Goal: Task Accomplishment & Management: Use online tool/utility

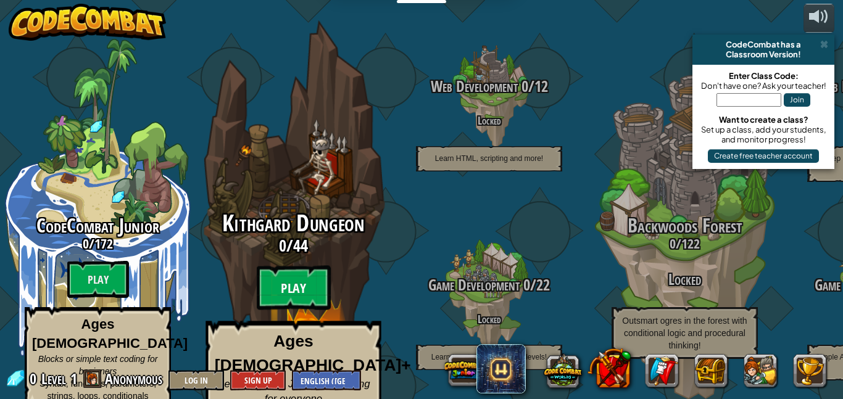
click at [283, 267] on btn "Play" at bounding box center [294, 288] width 74 height 44
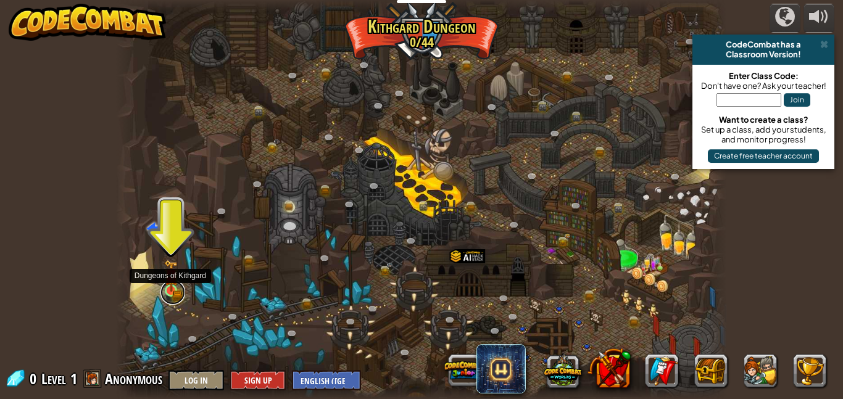
click at [170, 291] on link at bounding box center [172, 292] width 25 height 25
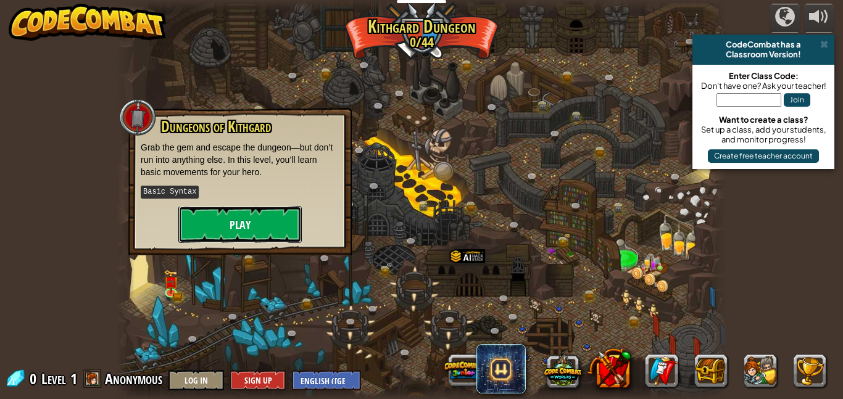
click at [267, 211] on button "Play" at bounding box center [239, 224] width 123 height 37
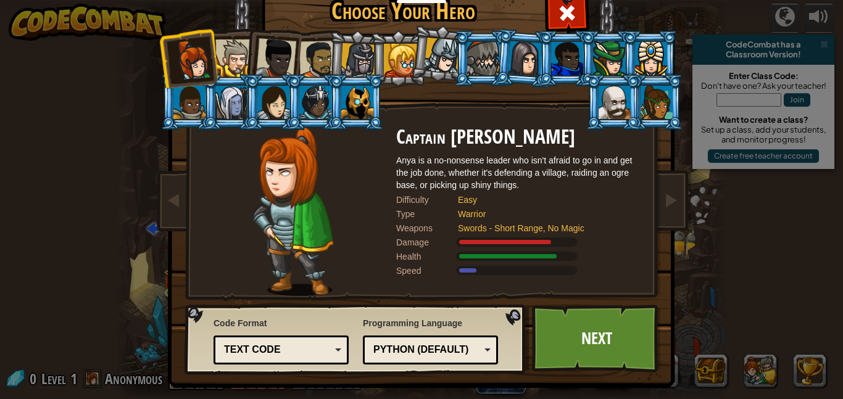
click at [600, 58] on div at bounding box center [609, 58] width 32 height 33
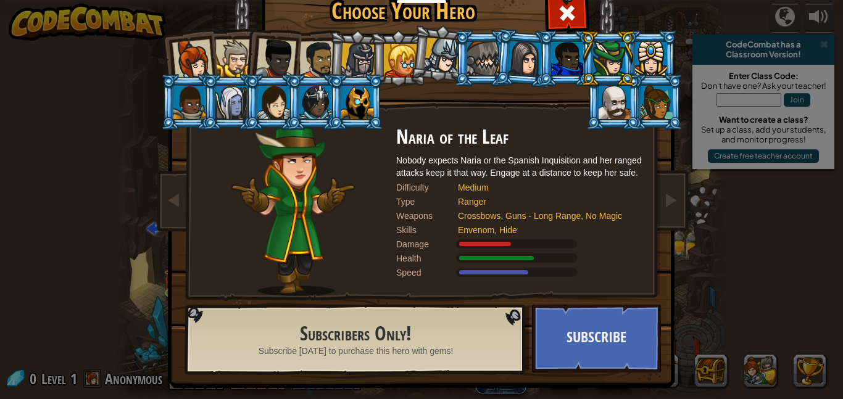
click at [589, 19] on img at bounding box center [424, 167] width 534 height 442
click at [557, 14] on span at bounding box center [567, 13] width 20 height 20
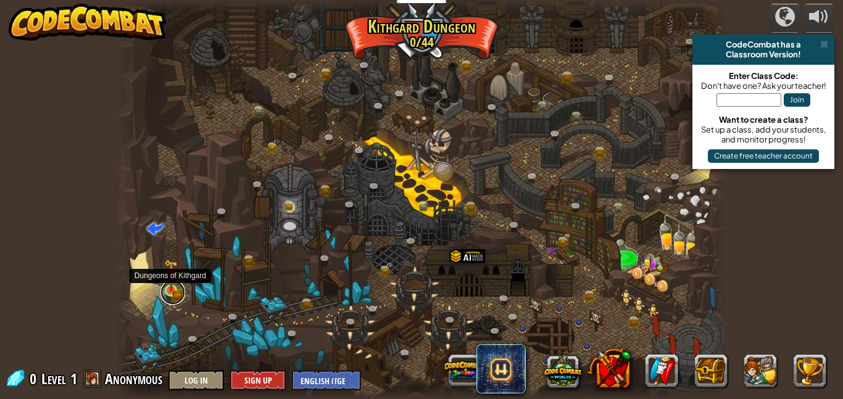
click at [178, 297] on link at bounding box center [172, 292] width 25 height 25
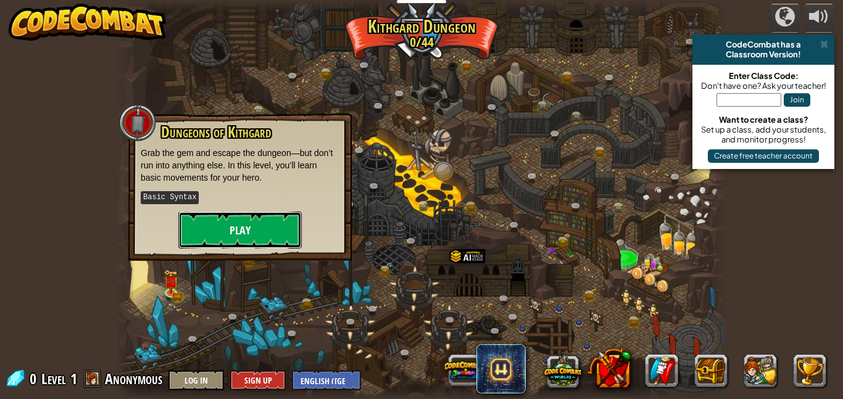
click at [236, 218] on button "Play" at bounding box center [239, 230] width 123 height 37
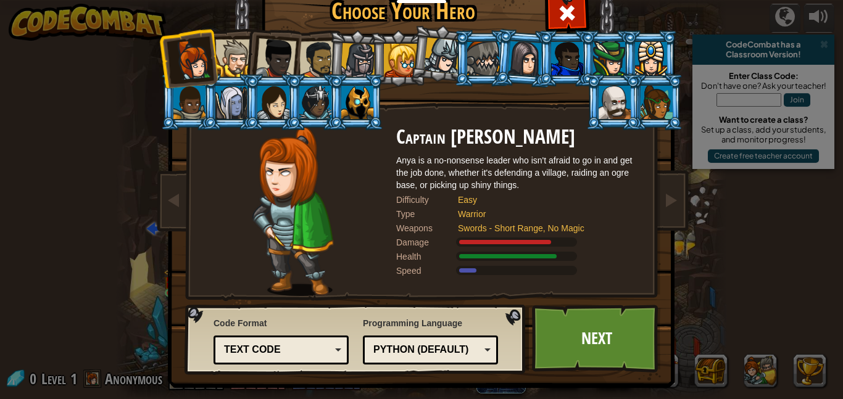
click at [319, 63] on div at bounding box center [318, 60] width 38 height 38
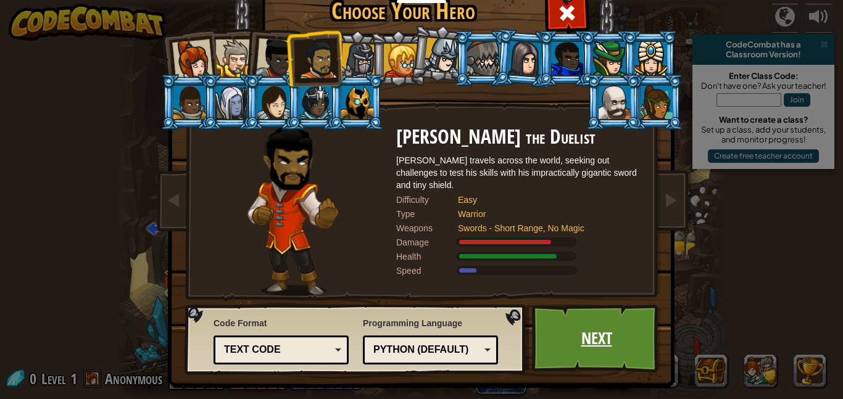
click at [558, 325] on link "Next" at bounding box center [596, 339] width 129 height 68
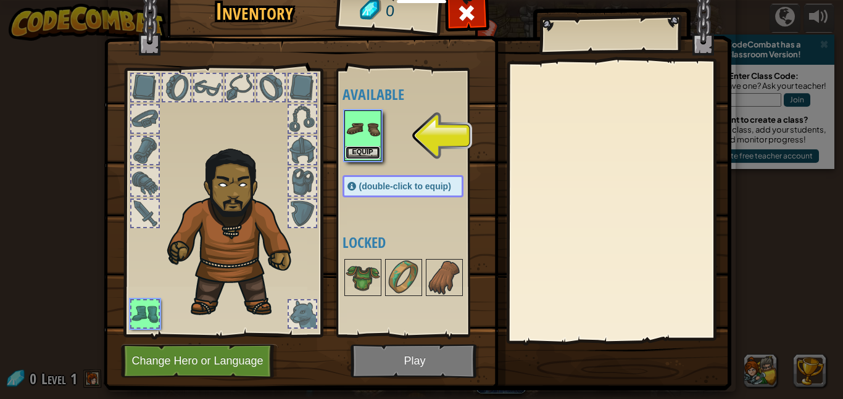
click at [363, 154] on button "Equip" at bounding box center [363, 152] width 35 height 13
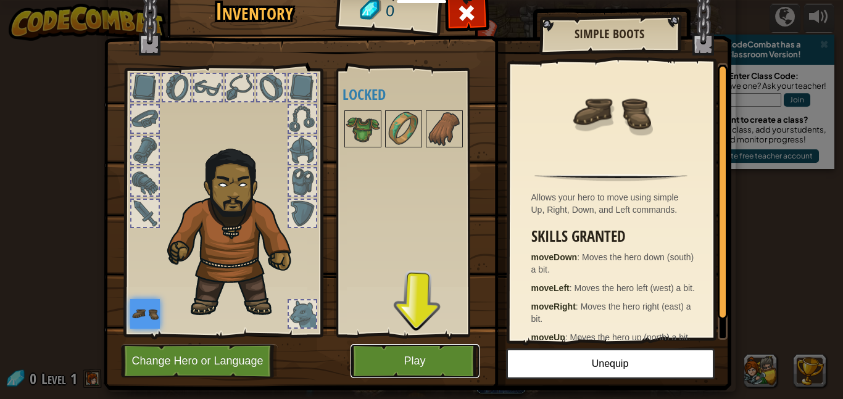
click at [426, 354] on button "Play" at bounding box center [414, 361] width 129 height 34
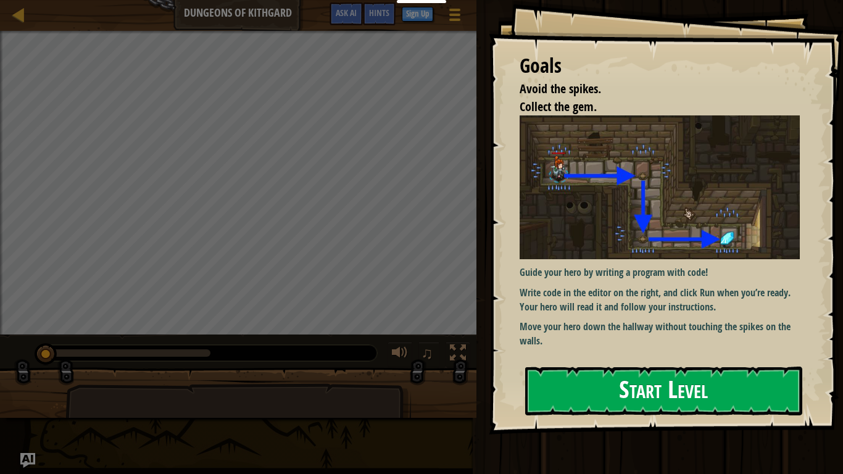
click at [576, 398] on button "Start Level" at bounding box center [663, 390] width 277 height 49
